Goal: Transaction & Acquisition: Purchase product/service

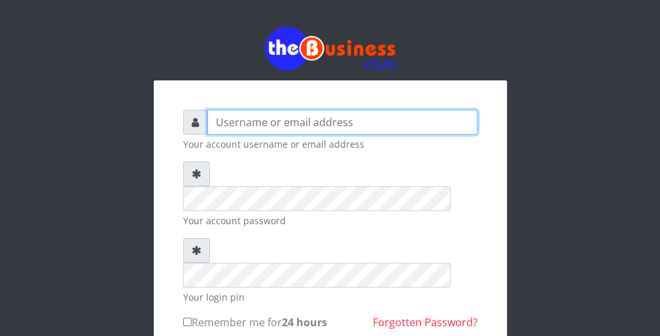
type input "wergbac8"
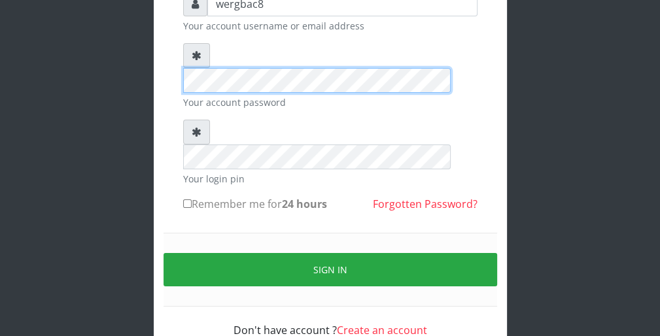
scroll to position [120, 0]
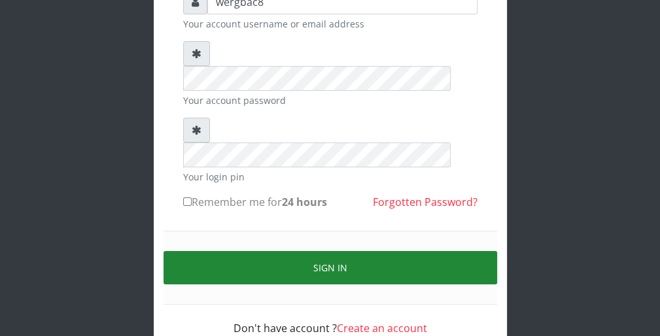
click at [458, 251] on button "Sign in" at bounding box center [331, 267] width 334 height 33
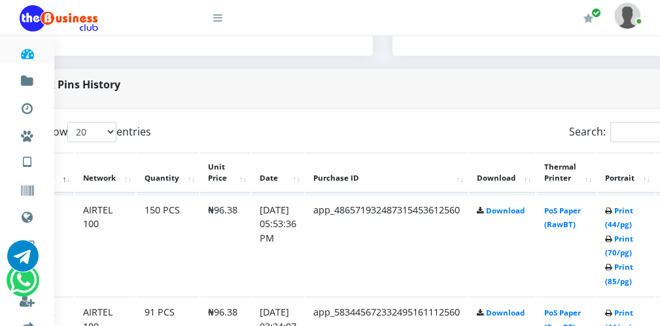
scroll to position [602, 52]
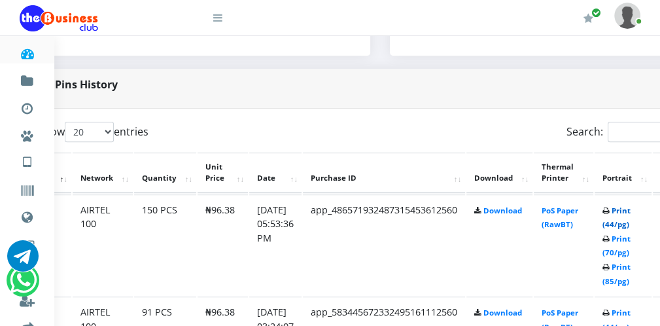
click at [619, 221] on link "Print (44/pg)" at bounding box center [616, 217] width 28 height 24
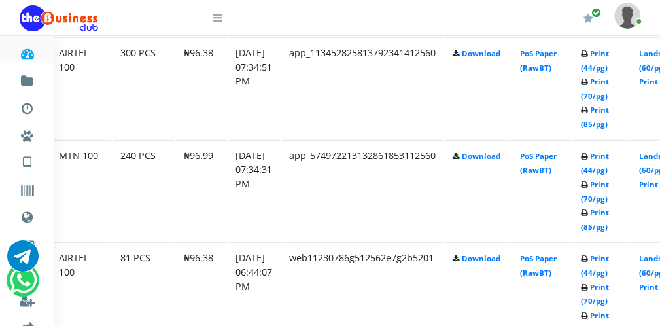
scroll to position [2424, 74]
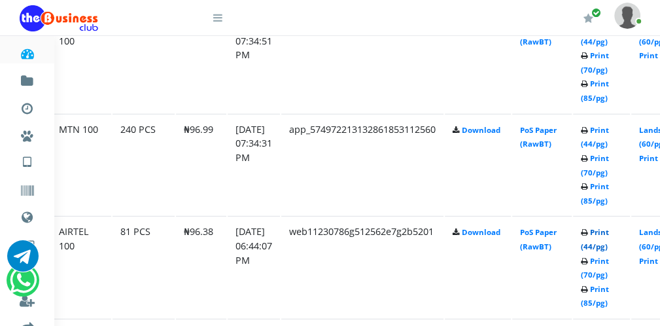
click at [603, 239] on link "Print (44/pg)" at bounding box center [595, 239] width 28 height 24
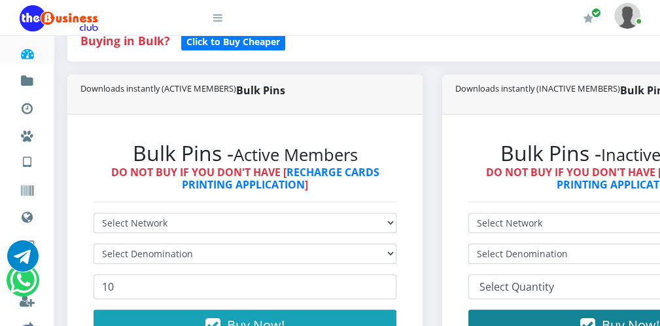
scroll to position [288, 0]
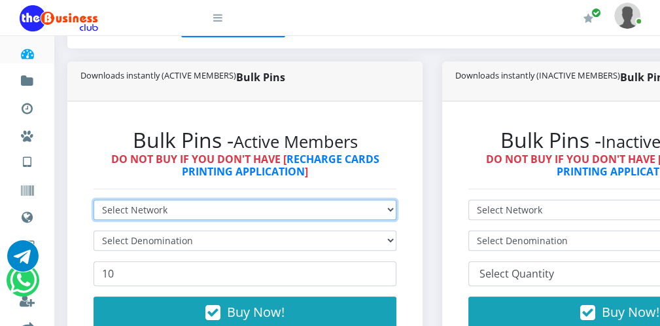
click at [211, 209] on select "Select Network MTN Globacom 9Mobile Airtel" at bounding box center [245, 209] width 303 height 20
select select "Airtel"
click at [94, 199] on select "Select Network MTN Globacom 9Mobile Airtel" at bounding box center [245, 209] width 303 height 20
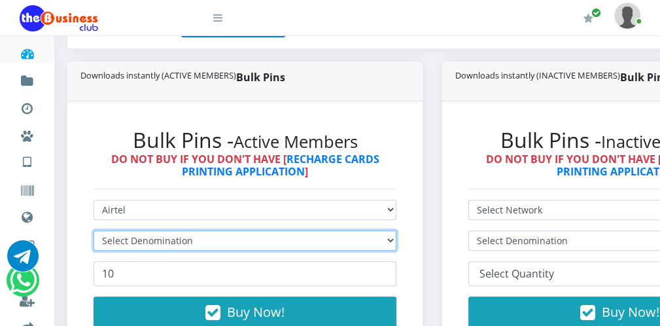
click at [170, 240] on select "Select Denomination" at bounding box center [245, 240] width 303 height 20
click at [170, 240] on select "Select Denomination Airtel NGN100 - ₦96.38 Airtel NGN200 - ₦192.76 Airtel NGN50…" at bounding box center [245, 240] width 303 height 20
select select "96.38-100"
click at [94, 230] on select "Select Denomination Airtel NGN100 - ₦96.38 Airtel NGN200 - ₦192.76 Airtel NGN50…" at bounding box center [245, 240] width 303 height 20
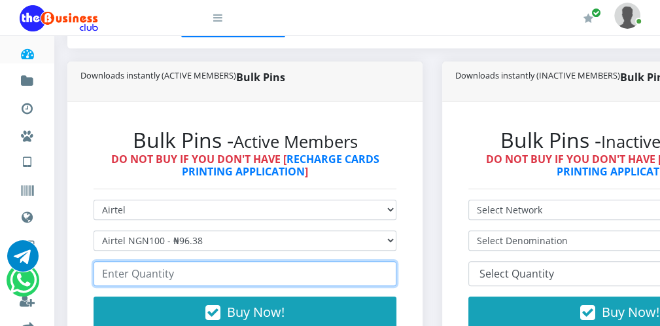
click at [162, 273] on input "number" at bounding box center [245, 273] width 303 height 25
click at [386, 271] on input "212" at bounding box center [245, 273] width 303 height 25
type input "211"
click at [385, 277] on input "211" at bounding box center [245, 273] width 303 height 25
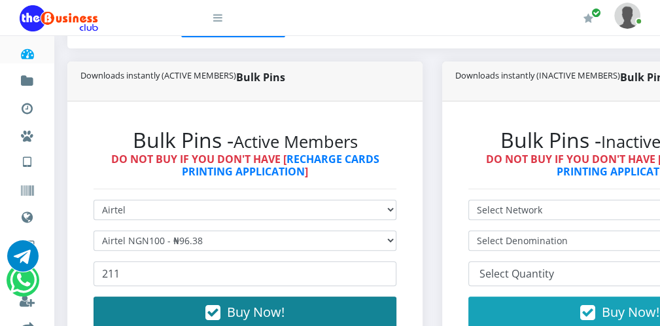
click at [343, 304] on button "Buy Now!" at bounding box center [245, 311] width 303 height 31
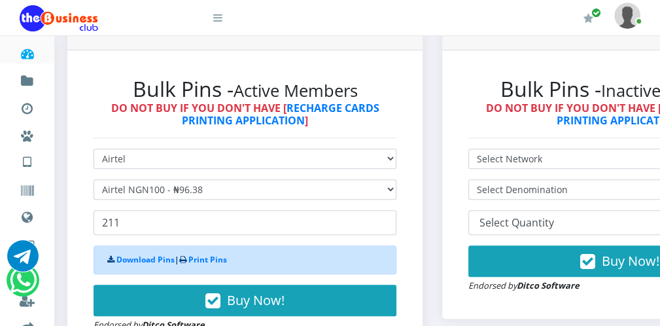
scroll to position [366, 0]
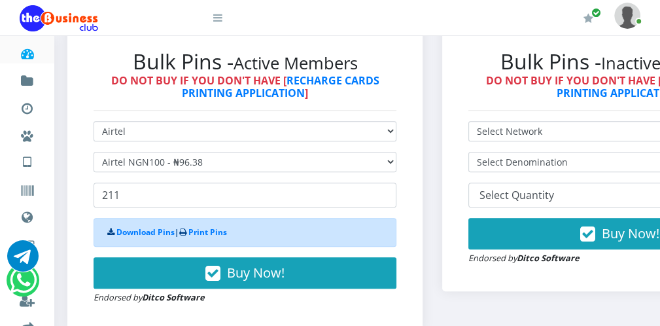
click at [220, 19] on icon at bounding box center [217, 17] width 9 height 10
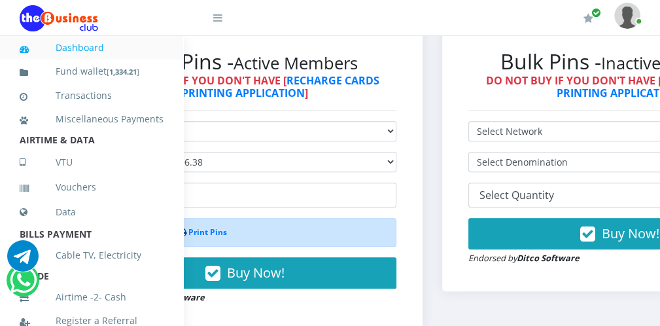
scroll to position [285, 0]
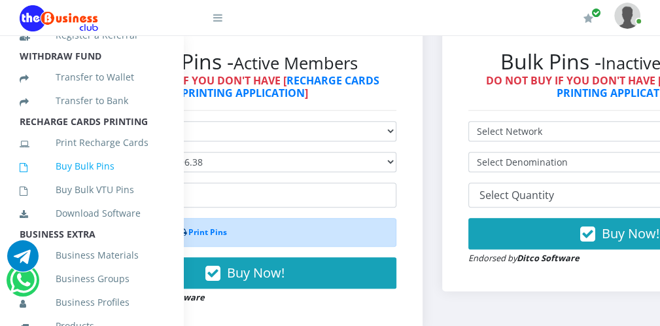
click at [135, 181] on link "Buy Bulk Pins" at bounding box center [92, 166] width 144 height 30
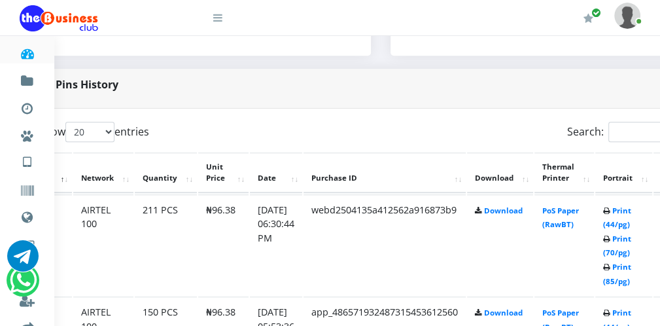
scroll to position [602, 52]
click at [612, 222] on link "Print (44/pg)" at bounding box center [616, 217] width 28 height 24
